Goal: Task Accomplishment & Management: Manage account settings

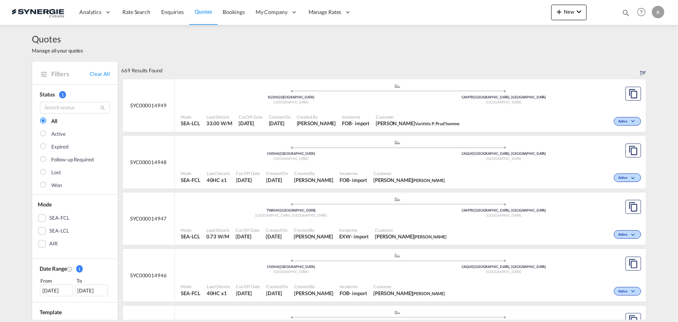
click at [629, 12] on md-icon "icon-magnify" at bounding box center [626, 13] width 9 height 9
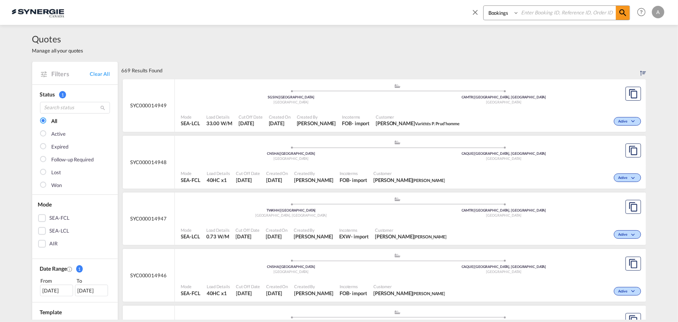
click at [498, 17] on select "Bookings Quotes Enquiries" at bounding box center [502, 13] width 37 height 14
select select "Quotes"
click at [484, 6] on select "Bookings Quotes Enquiries" at bounding box center [502, 13] width 37 height 14
click at [533, 15] on input at bounding box center [567, 13] width 97 height 14
type input "14931"
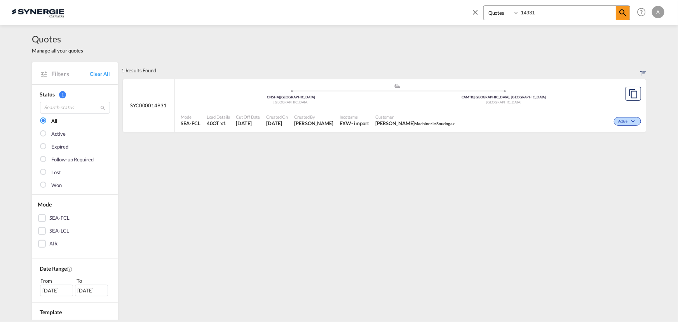
click at [407, 114] on span "Customer" at bounding box center [414, 117] width 79 height 6
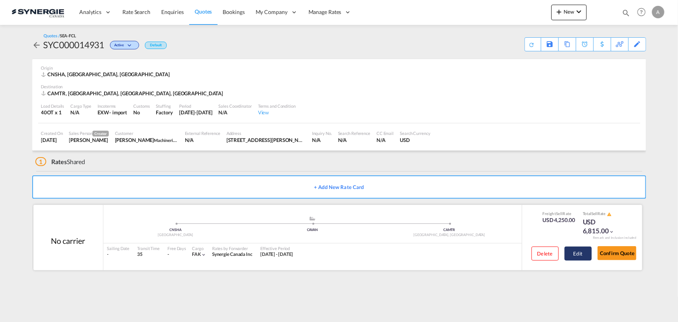
click at [584, 253] on button "Edit" at bounding box center [578, 253] width 27 height 14
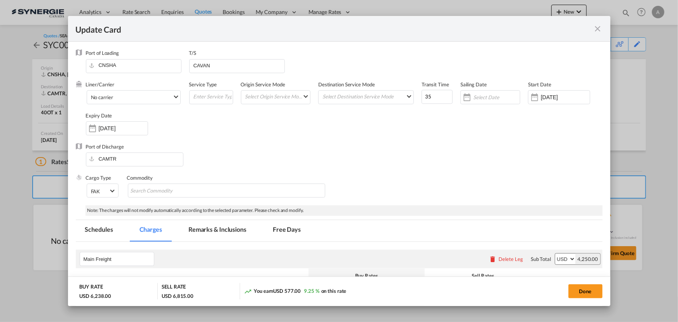
select select "per container"
select select "per B/L"
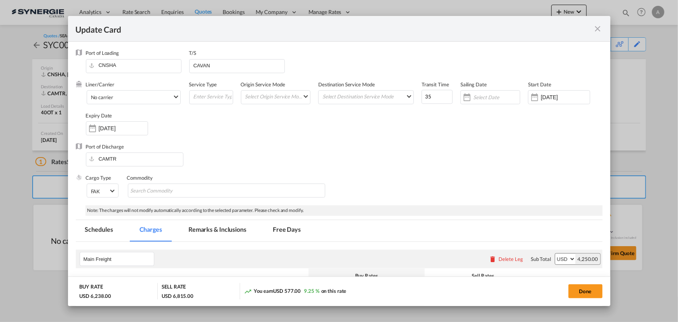
select select "per B/L"
select select "per shipment"
select select "per container"
click at [232, 224] on md-tab-item "Remarks & Inclusions" at bounding box center [217, 230] width 77 height 21
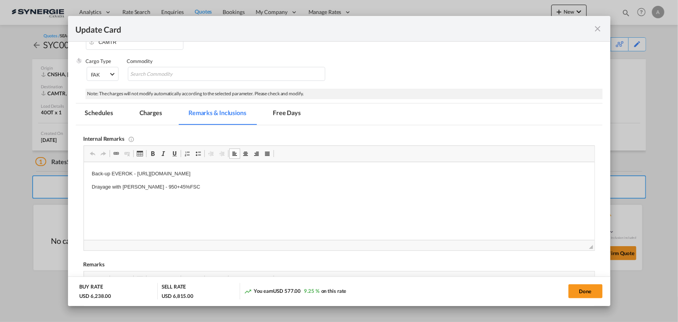
drag, startPoint x: 136, startPoint y: 175, endPoint x: 342, endPoint y: 175, distance: 206.0
click at [342, 175] on p "Back-up EVEROK - https://app.frontapp.com/open/cnv_qgbk1cf?key=l9bhVHIXoHoGNAsl…" at bounding box center [338, 174] width 495 height 8
copy p "https://app.frontapp.com/open/cnv_qgbk1cf?key=l9bhVHIXoHoGNAslv_lkUp58i8vp4Yb-"
click at [593, 292] on button "Done" at bounding box center [586, 291] width 34 height 14
type input "21 Sep 2025"
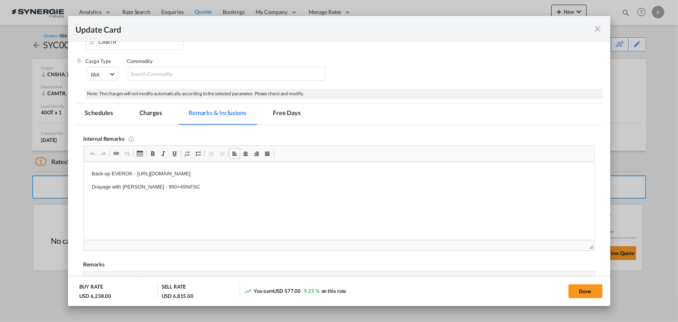
type input "29 Sep 2025"
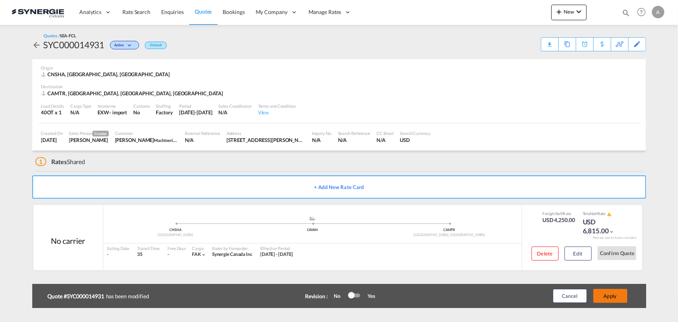
click at [611, 293] on button "Apply" at bounding box center [611, 296] width 34 height 14
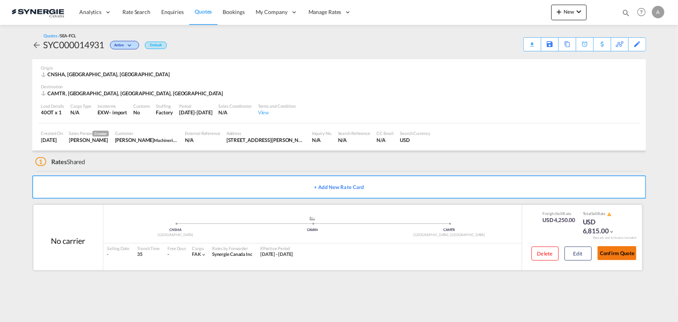
click at [605, 253] on button "Confirm Quote" at bounding box center [617, 253] width 39 height 14
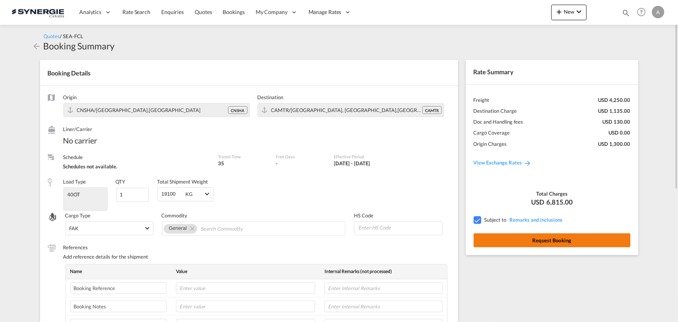
click at [514, 240] on button "Request Booking" at bounding box center [552, 240] width 157 height 14
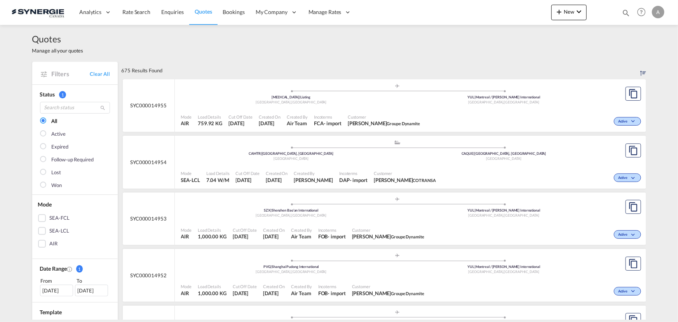
drag, startPoint x: 625, startPoint y: 12, endPoint x: 566, endPoint y: 18, distance: 59.0
click at [625, 12] on md-icon "icon-magnify" at bounding box center [626, 13] width 9 height 9
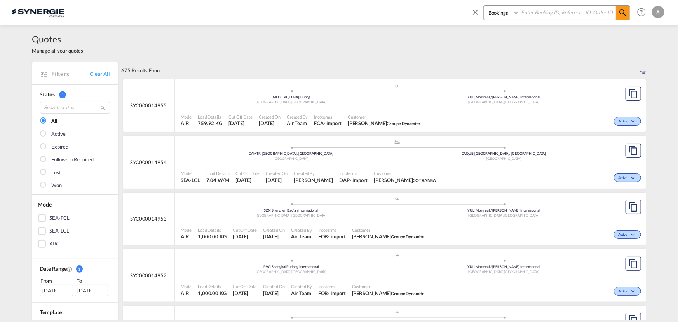
click at [488, 19] on select "Bookings Quotes Enquiries" at bounding box center [502, 13] width 37 height 14
select select "Quotes"
click at [484, 6] on select "Bookings Quotes Enquiries" at bounding box center [502, 13] width 37 height 14
click at [534, 17] on input at bounding box center [567, 13] width 97 height 14
type input "14873"
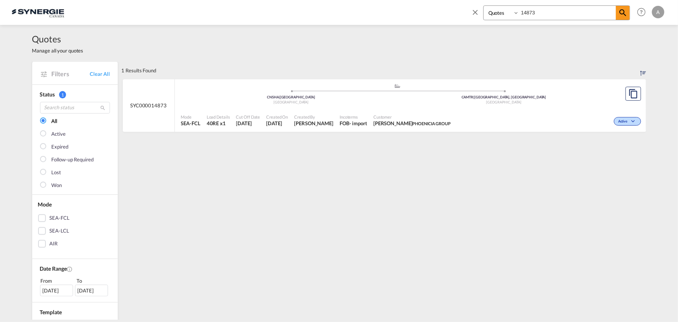
click at [471, 113] on div "Active" at bounding box center [548, 120] width 189 height 19
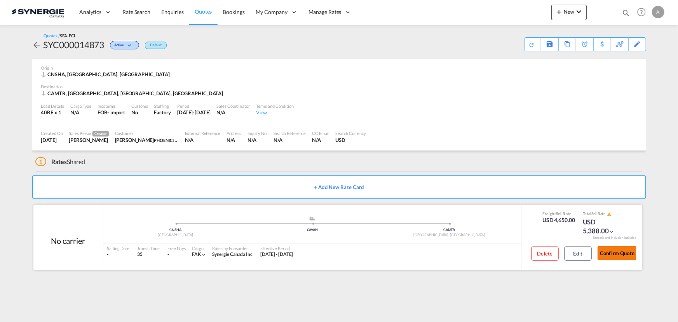
click at [634, 253] on button "Confirm Quote" at bounding box center [617, 253] width 39 height 14
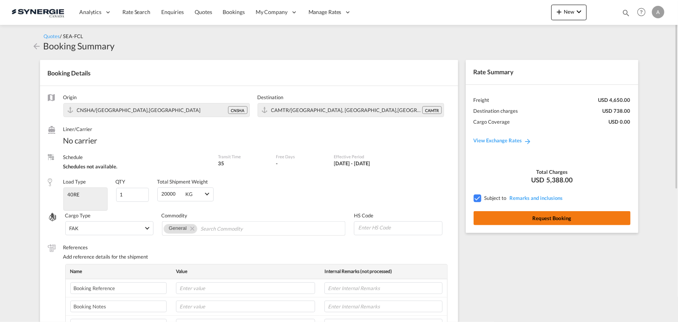
click at [517, 219] on button "Request Booking" at bounding box center [552, 218] width 157 height 14
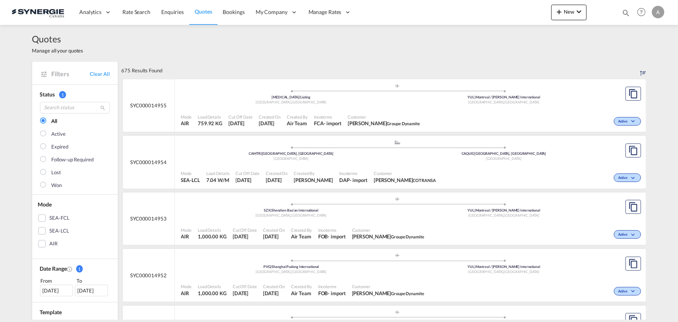
click at [625, 11] on md-icon "icon-magnify" at bounding box center [626, 13] width 9 height 9
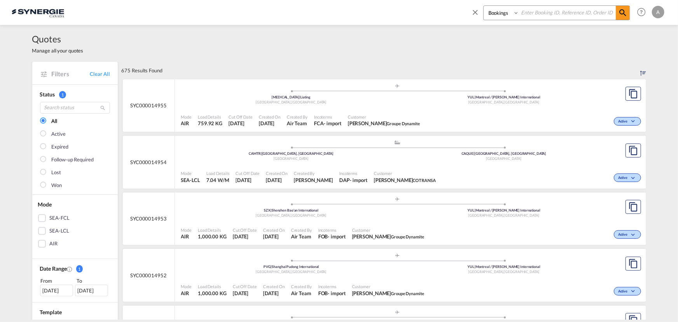
drag, startPoint x: 486, startPoint y: 13, endPoint x: 493, endPoint y: 19, distance: 9.7
click at [486, 13] on select "Bookings Quotes Enquiries" at bounding box center [502, 13] width 37 height 14
select select "Quotes"
click at [484, 6] on select "Bookings Quotes Enquiries" at bounding box center [502, 13] width 37 height 14
click at [533, 12] on input at bounding box center [567, 13] width 97 height 14
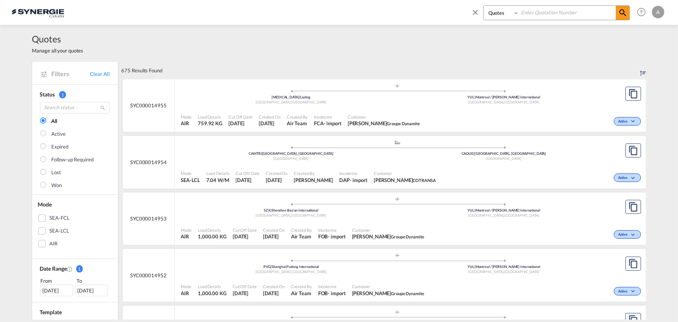
click at [564, 16] on input at bounding box center [567, 13] width 97 height 14
type input "14846"
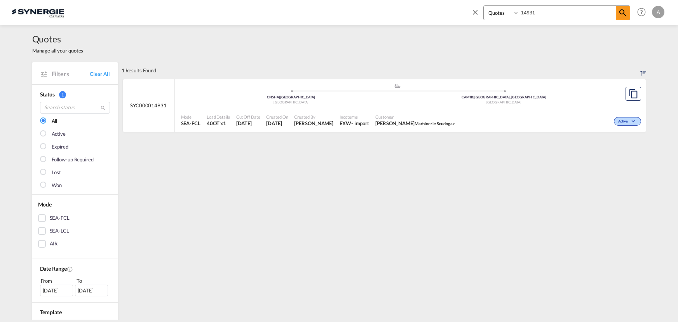
select select "Quotes"
drag, startPoint x: 541, startPoint y: 13, endPoint x: 486, endPoint y: 10, distance: 54.9
click at [486, 11] on div "Bookings Quotes Enquiries 14931" at bounding box center [557, 12] width 147 height 15
type input "14933"
click at [382, 114] on span "Customer" at bounding box center [404, 117] width 60 height 6
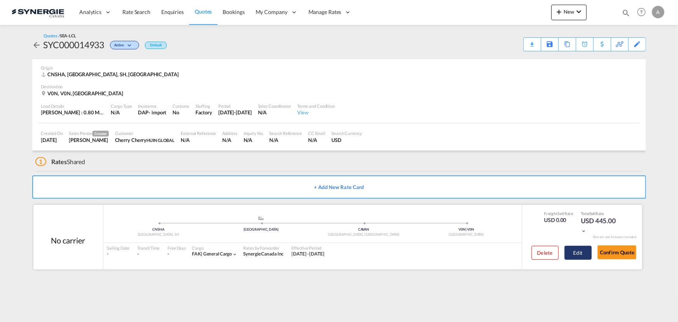
click at [571, 253] on button "Edit" at bounding box center [578, 253] width 27 height 14
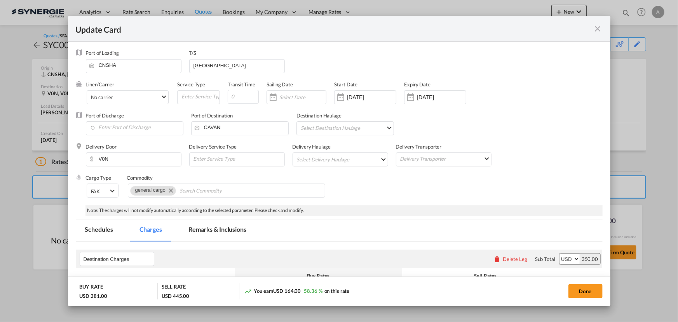
select select "flat"
select select "per_bl"
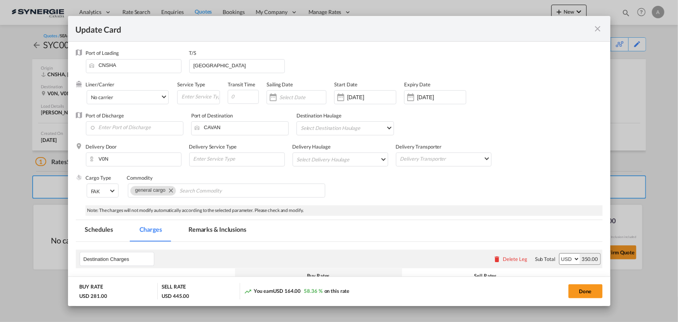
click at [212, 234] on md-tab-item "Remarks & Inclusions" at bounding box center [217, 230] width 77 height 21
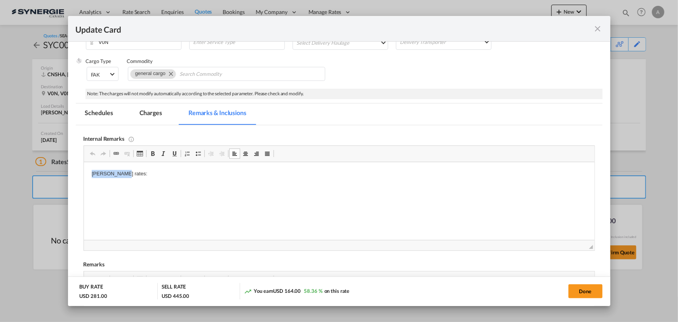
drag, startPoint x: 139, startPoint y: 175, endPoint x: 10, endPoint y: 183, distance: 129.0
click at [84, 183] on html "Isaac rates:" at bounding box center [339, 174] width 511 height 24
click at [154, 114] on md-tab-item "Charges" at bounding box center [150, 113] width 41 height 21
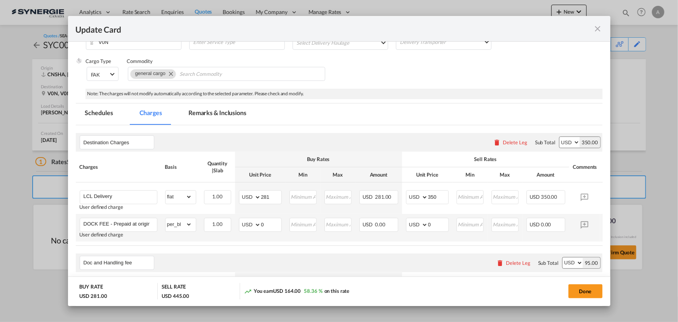
scroll to position [187, 0]
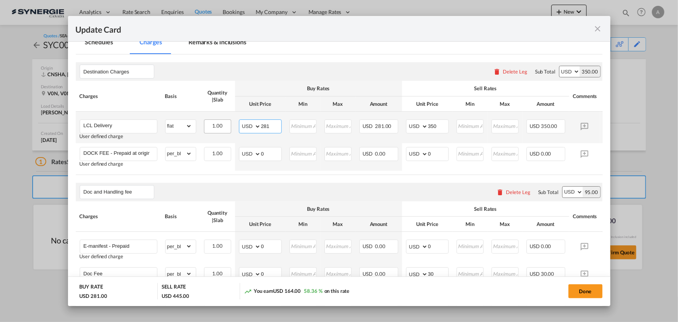
drag, startPoint x: 271, startPoint y: 125, endPoint x: 206, endPoint y: 120, distance: 64.3
click at [206, 120] on tr "LCL Delivery User defined charge Please Enter Already Exists gross_weight volum…" at bounding box center [351, 127] width 551 height 31
type input "652"
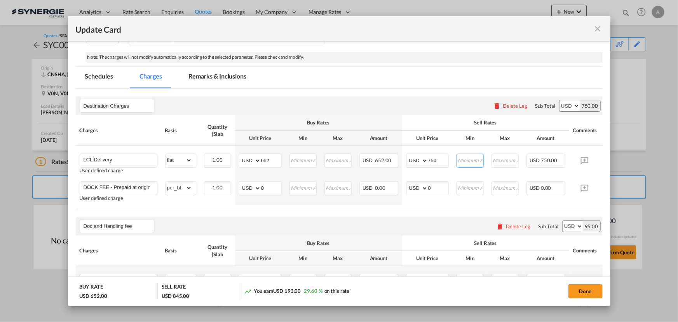
scroll to position [145, 0]
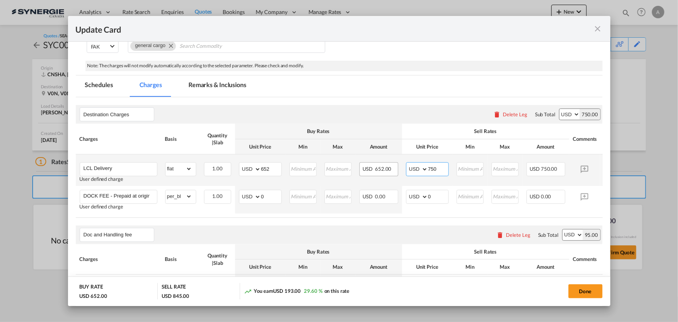
drag, startPoint x: 439, startPoint y: 169, endPoint x: 370, endPoint y: 173, distance: 69.3
click at [370, 173] on tr "LCL Delivery User defined charge Please Enter Already Exists gross_weight volum…" at bounding box center [351, 169] width 551 height 31
type input "770"
click at [577, 294] on button "Done" at bounding box center [586, 291] width 34 height 14
type input "06 Oct 2024"
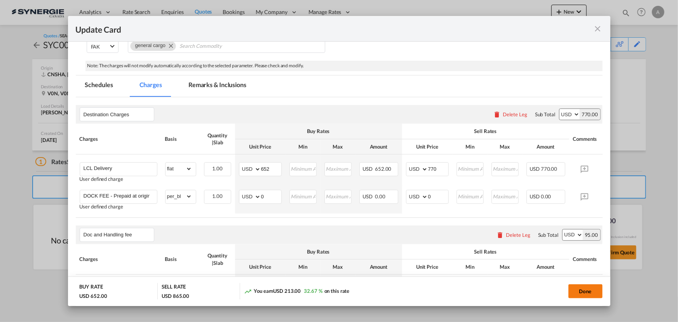
type input "21 Oct 2025"
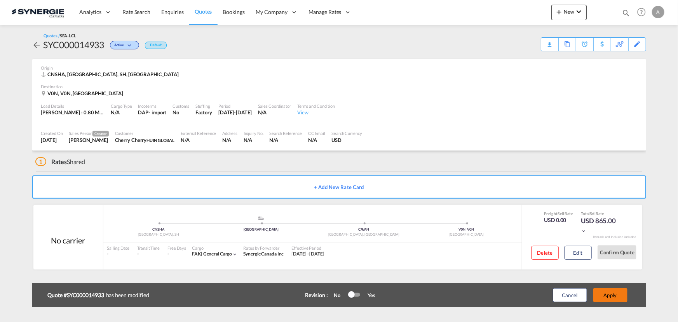
click at [608, 293] on button "Apply" at bounding box center [611, 295] width 34 height 14
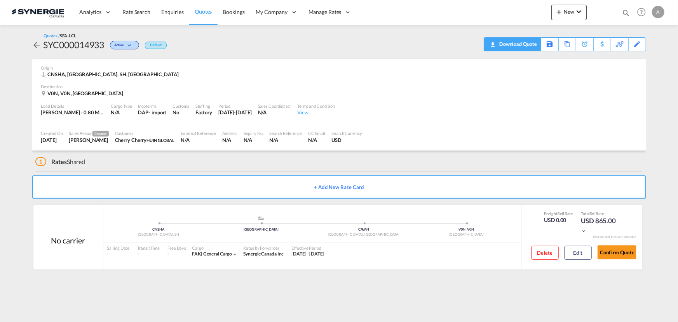
click at [527, 47] on div "Download Quote" at bounding box center [518, 44] width 40 height 12
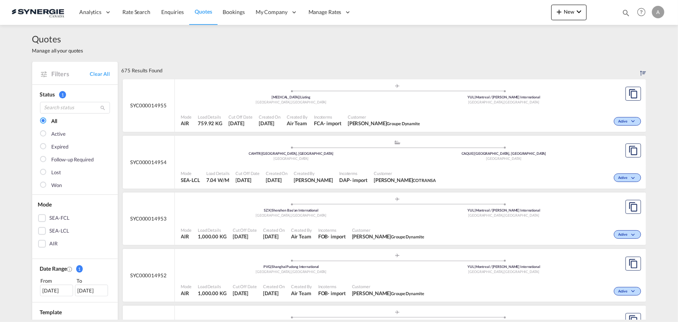
click at [622, 15] on div "Bookings Quotes Enquiries Help Resources Product Release A My Profile Logout" at bounding box center [641, 12] width 49 height 24
click at [626, 12] on md-icon "icon-magnify" at bounding box center [626, 13] width 9 height 9
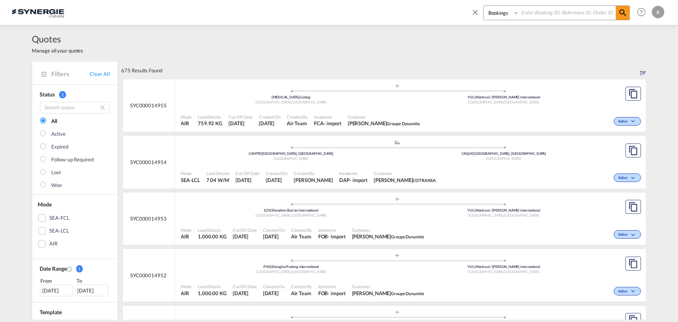
click at [503, 17] on select "Bookings Quotes Enquiries" at bounding box center [502, 13] width 37 height 14
select select "Quotes"
click at [484, 6] on select "Bookings Quotes Enquiries" at bounding box center [502, 13] width 37 height 14
click at [540, 16] on input at bounding box center [567, 13] width 97 height 14
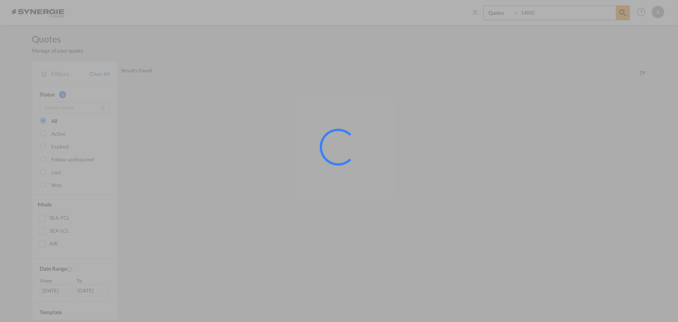
type input "14892"
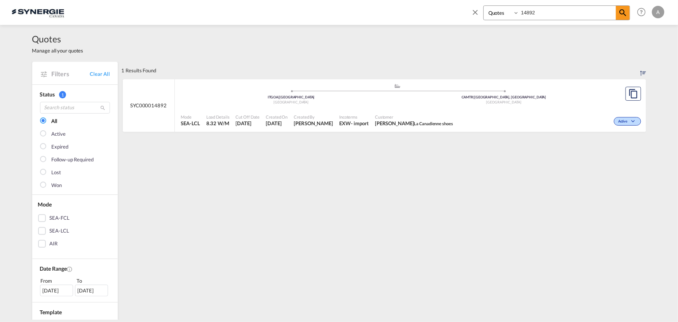
click at [407, 109] on div "Mode SEA-LCL Load Details 8.32 W/M Cut Off Date 19 Sep 2025 Created On 19 Sep 2…" at bounding box center [410, 120] width 471 height 23
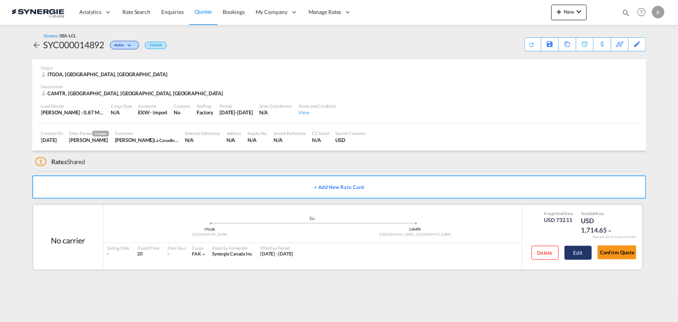
click at [571, 251] on button "Edit" at bounding box center [578, 253] width 27 height 14
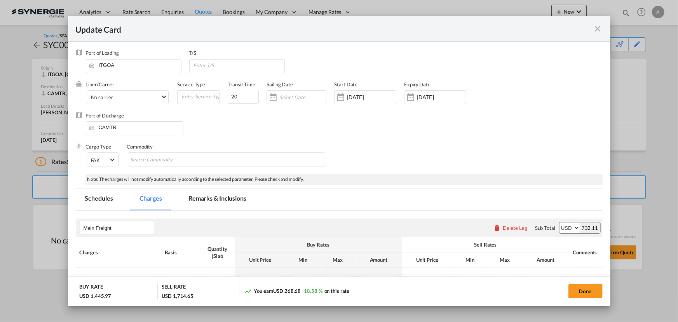
select select "per_w/m"
select select "per_bl"
select select "per_quintal"
select select "per_cbm"
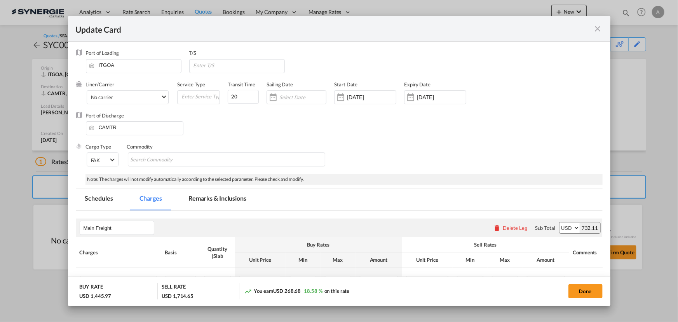
select select "flat"
select select "per_hbl"
select select "flat"
select select "per_bl"
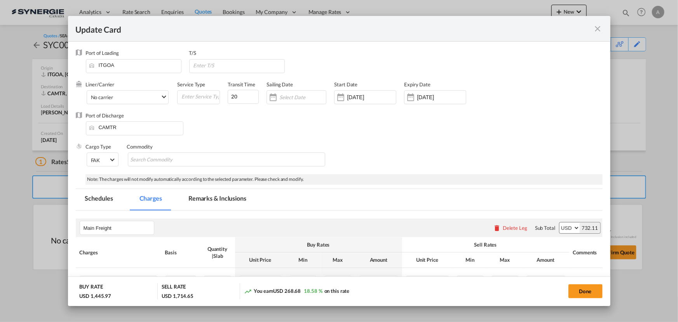
select select "per_bl"
select select "per_shipment"
drag, startPoint x: 285, startPoint y: 290, endPoint x: 302, endPoint y: 293, distance: 17.1
click at [302, 293] on div "You earn USD 268.68 18.58 % on this rate" at bounding box center [296, 291] width 105 height 8
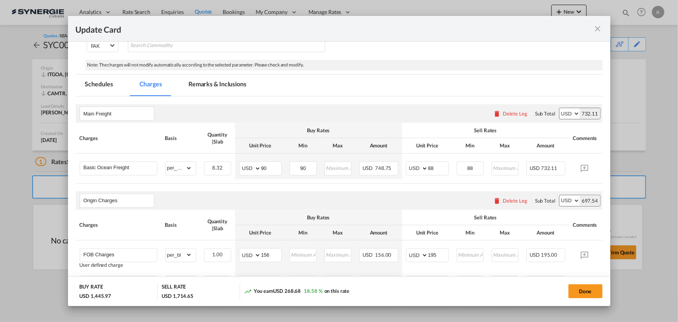
scroll to position [106, 0]
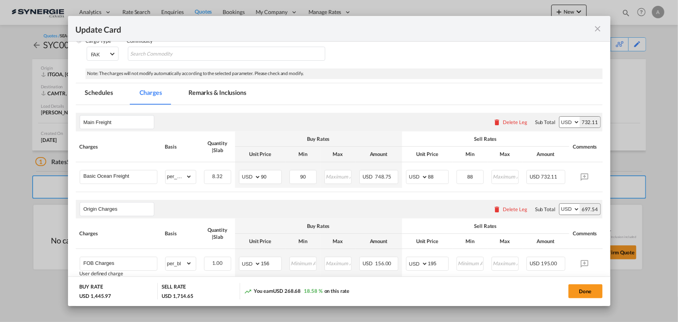
click at [597, 27] on md-icon "icon-close fg-AAA8AD m-0 pointer" at bounding box center [598, 28] width 9 height 9
